Goal: Find specific page/section: Find specific page/section

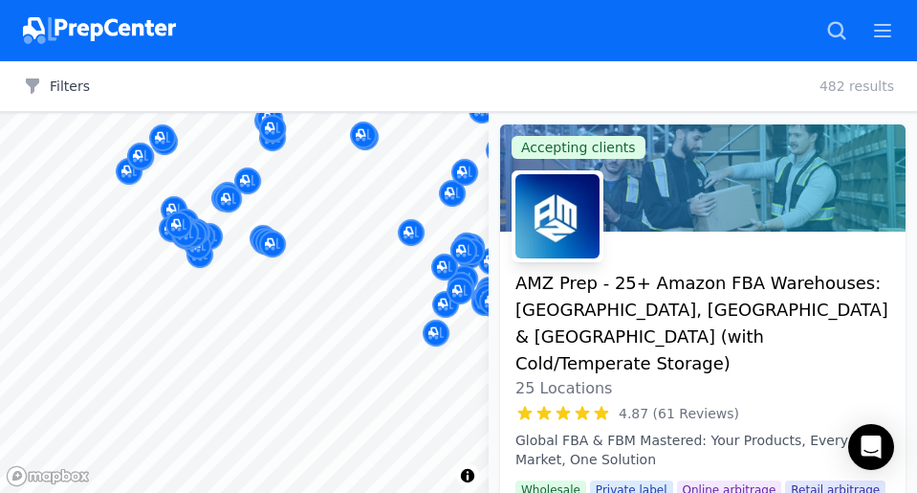
scroll to position [191, 0]
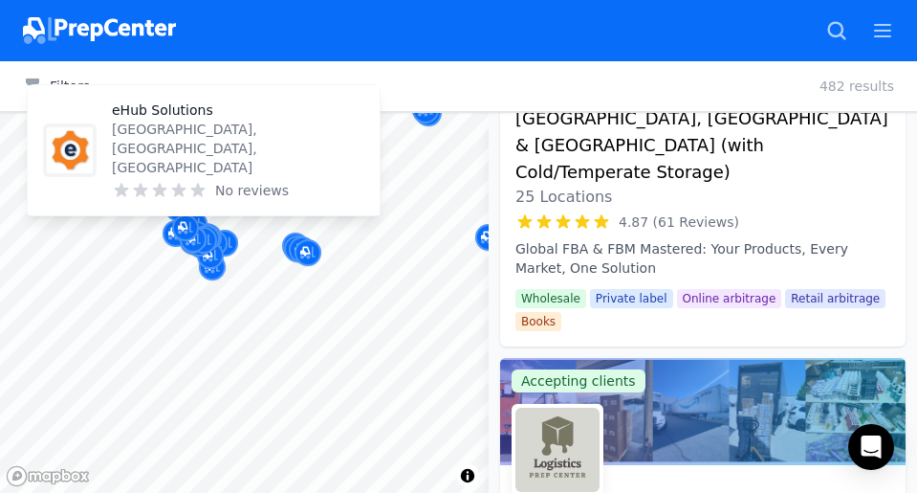
click at [148, 338] on div at bounding box center [239, 331] width 367 height 15
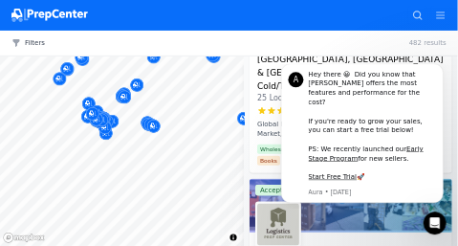
scroll to position [0, 0]
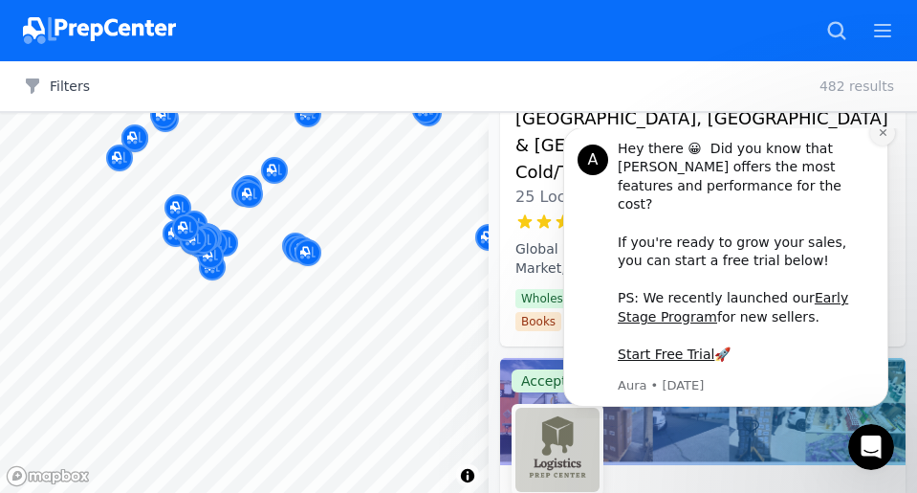
click at [886, 138] on icon "Dismiss notification" at bounding box center [883, 132] width 11 height 11
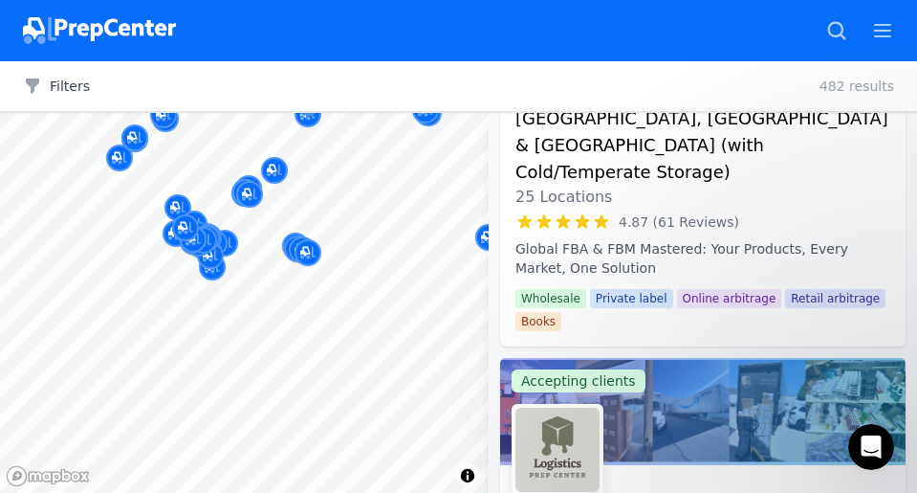
click at [132, 218] on div "3PLGuys Paramount, [GEOGRAPHIC_DATA], [GEOGRAPHIC_DATA] No reviews" at bounding box center [193, 161] width 367 height 130
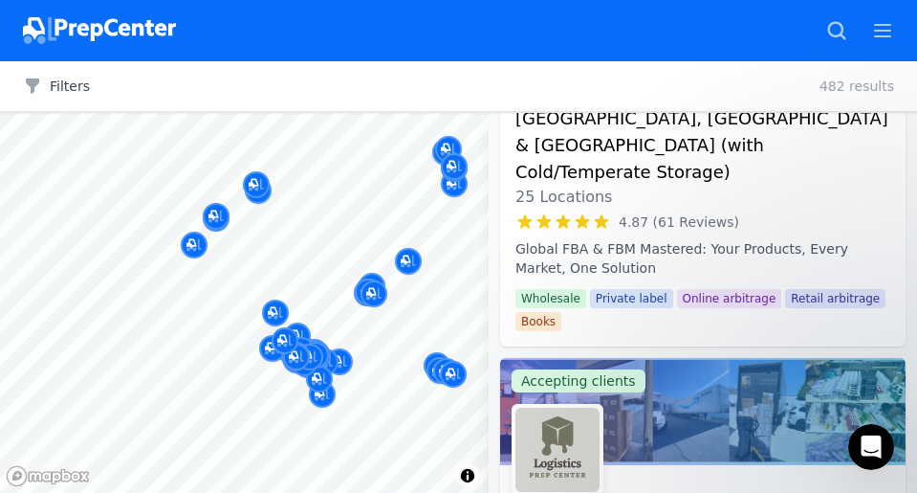
click at [218, 216] on div at bounding box center [193, 217] width 367 height 15
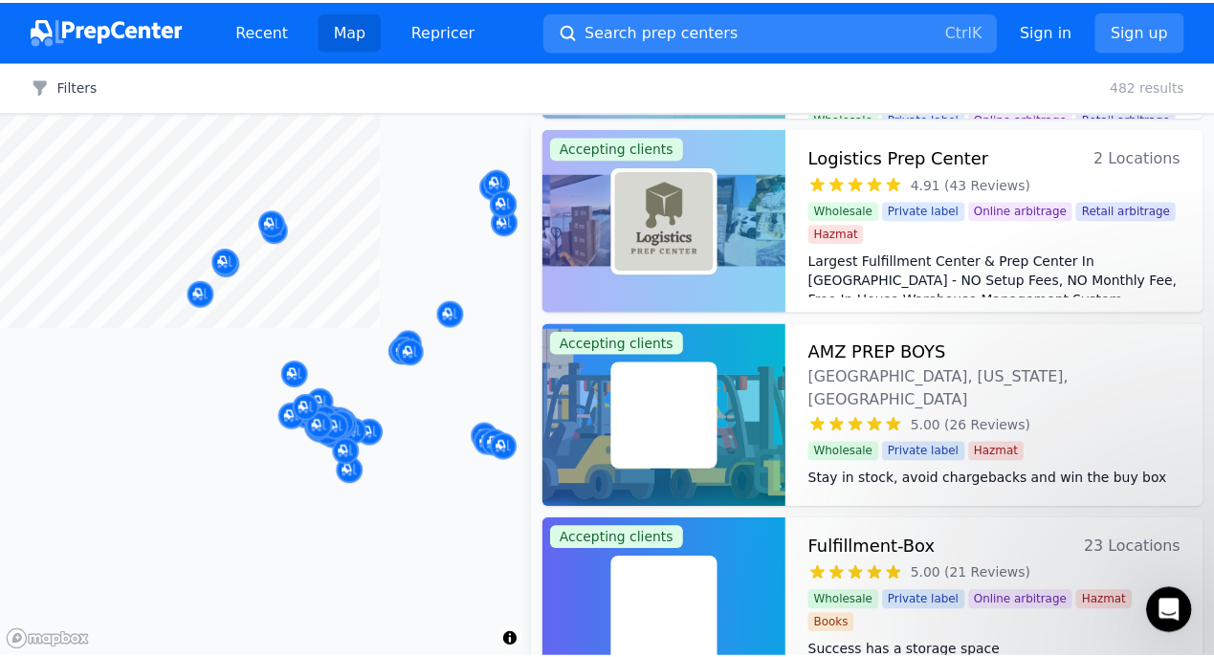
scroll to position [191, 0]
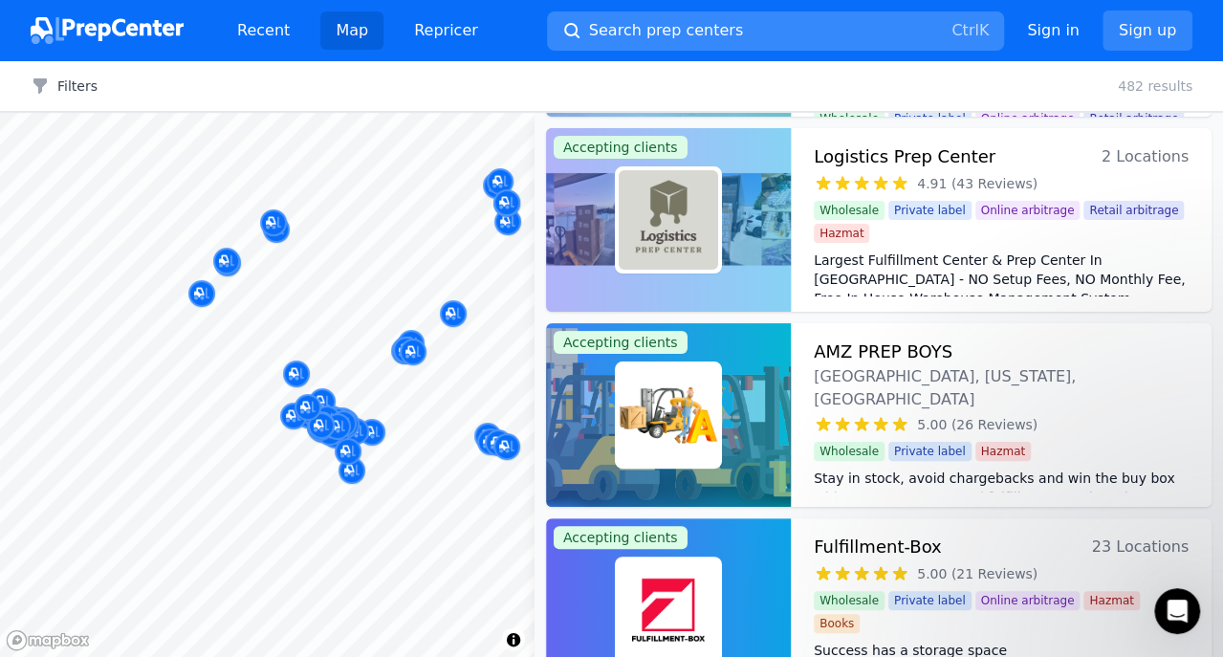
click at [681, 29] on span "Search prep centers" at bounding box center [666, 30] width 154 height 23
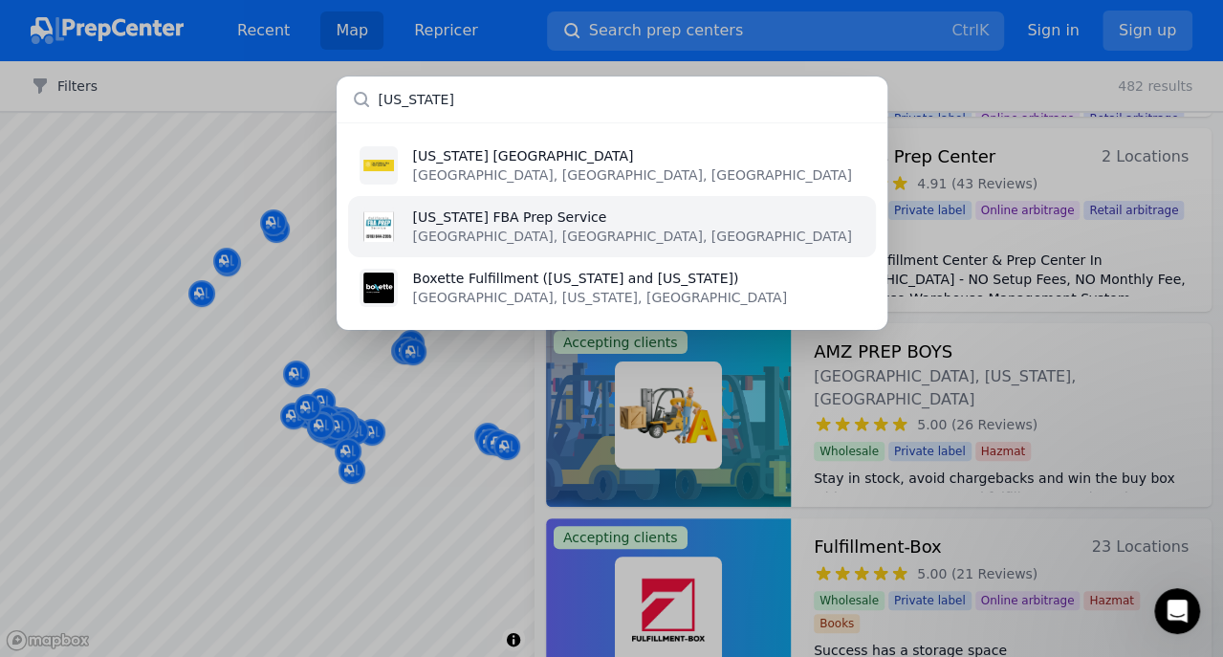
type input "[US_STATE]"
click at [476, 224] on p "[US_STATE] FBA Prep Service" at bounding box center [632, 217] width 439 height 19
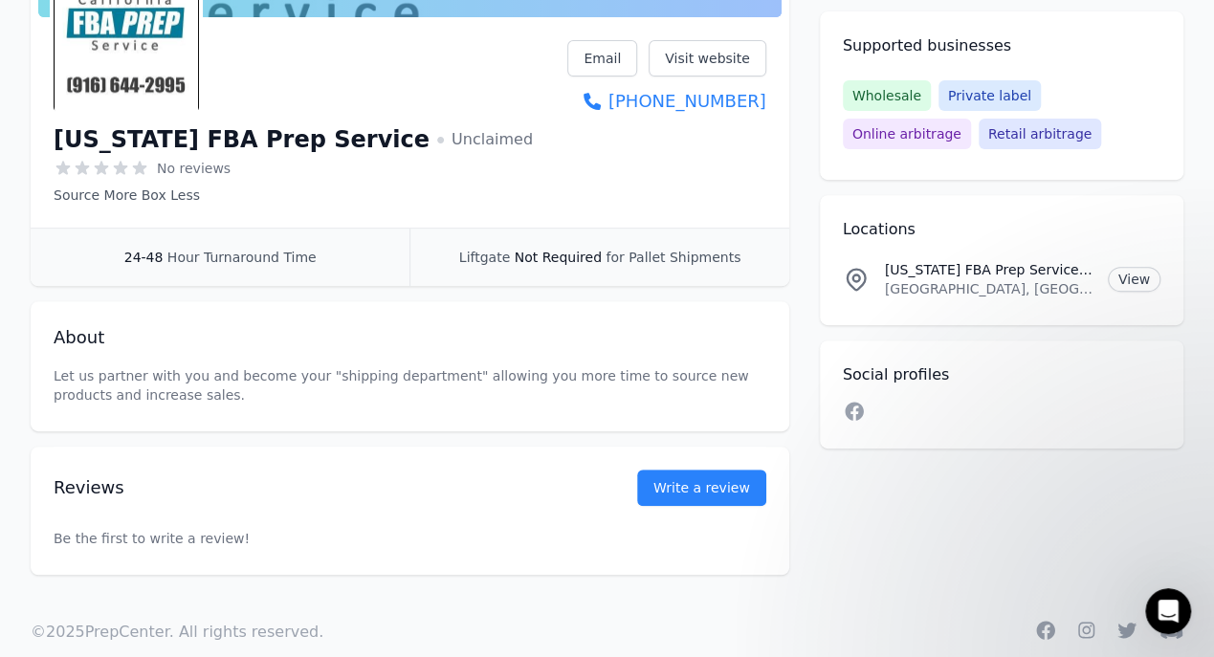
scroll to position [319, 0]
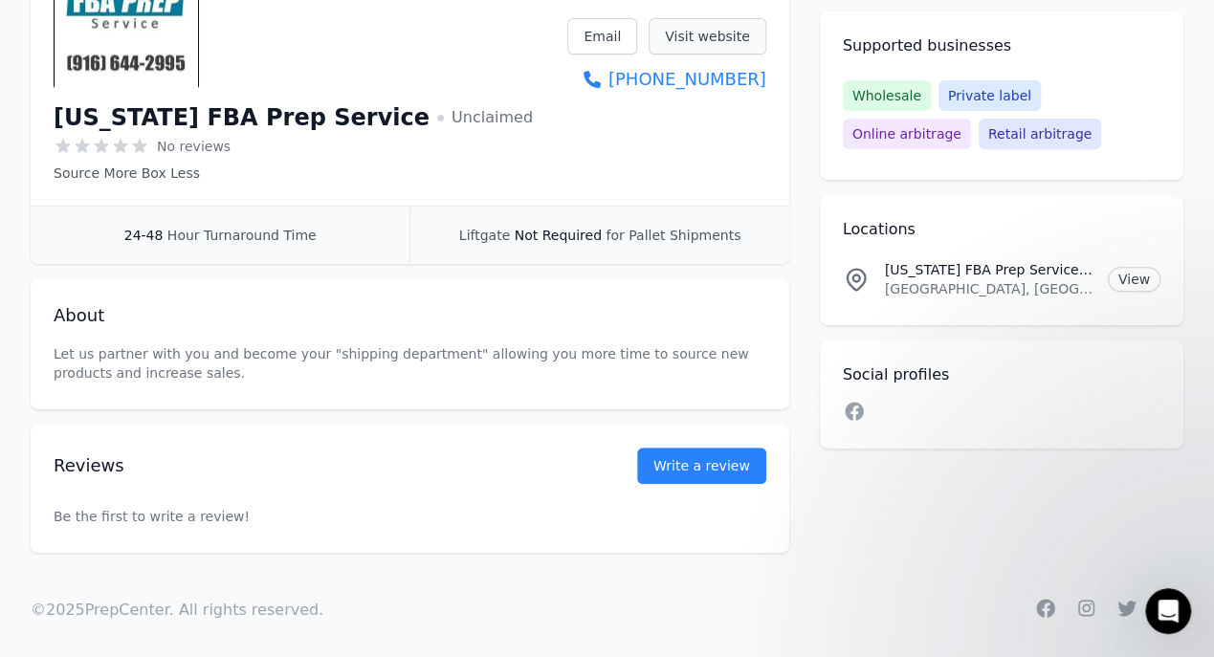
click at [725, 36] on link "Visit website" at bounding box center [708, 36] width 118 height 36
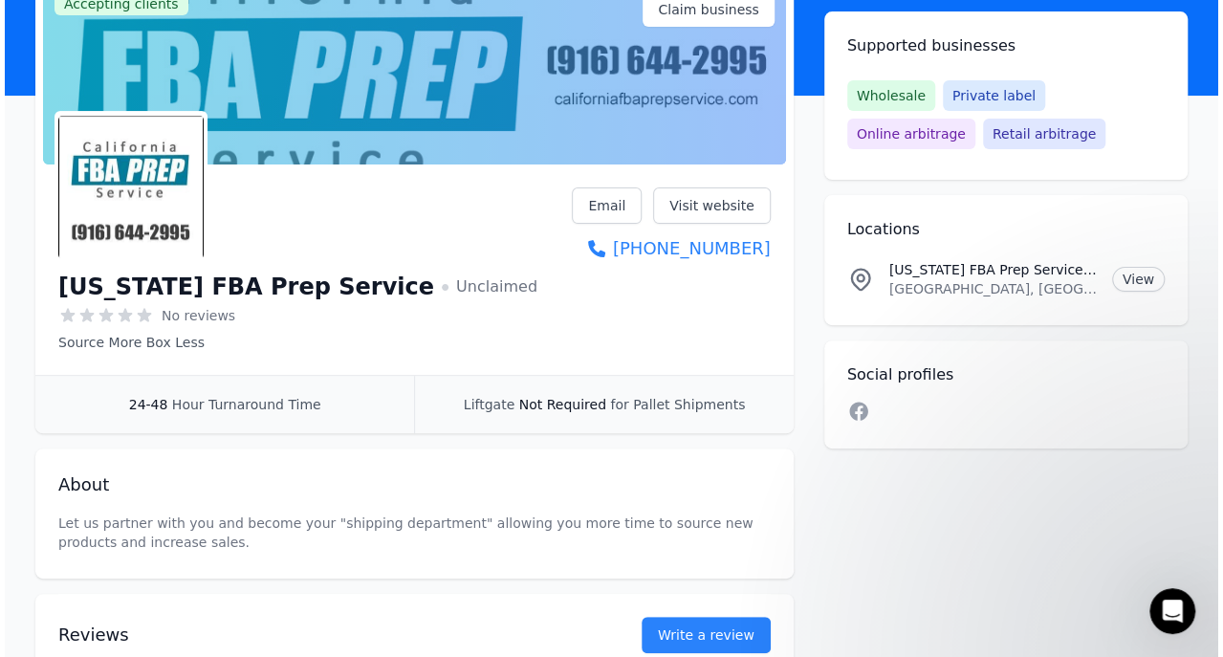
scroll to position [0, 0]
